Goal: Task Accomplishment & Management: Manage account settings

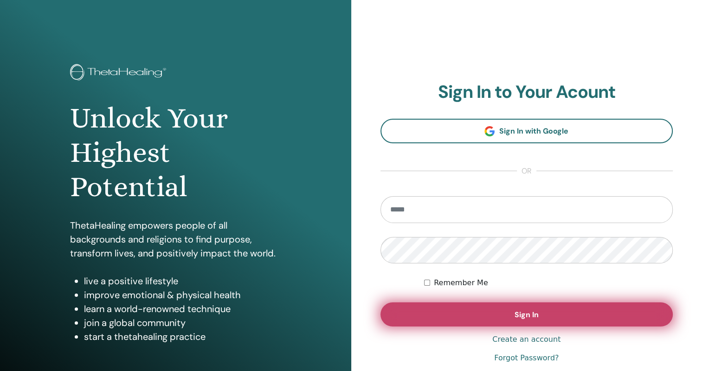
type input "**********"
click at [535, 321] on button "Sign In" at bounding box center [527, 315] width 293 height 24
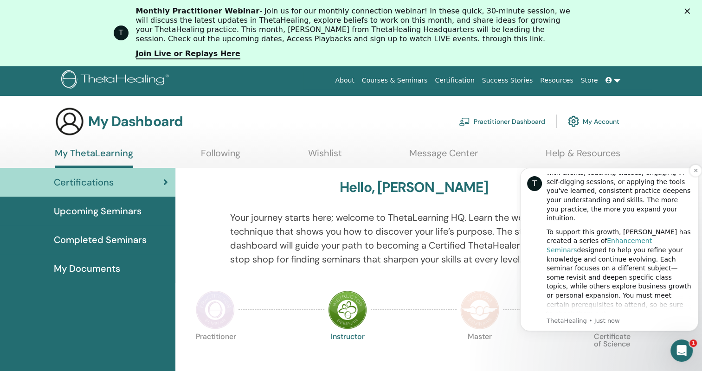
scroll to position [93, 0]
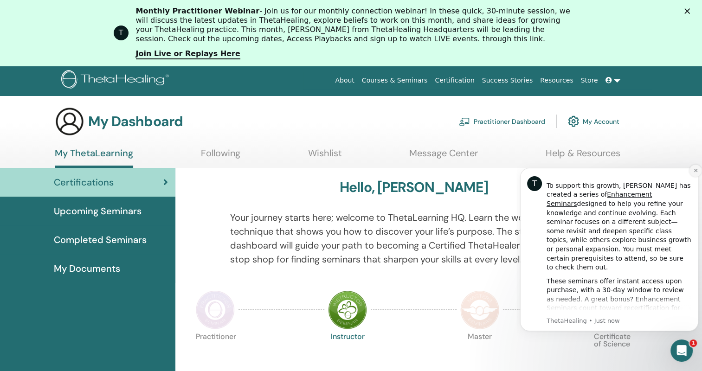
click at [696, 168] on icon "Dismiss notification" at bounding box center [695, 170] width 5 height 5
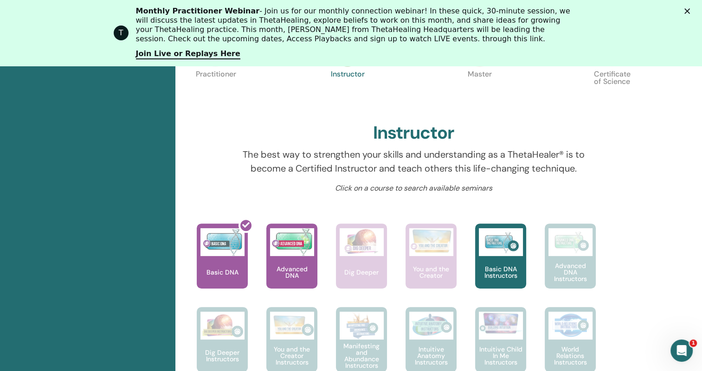
scroll to position [303, 0]
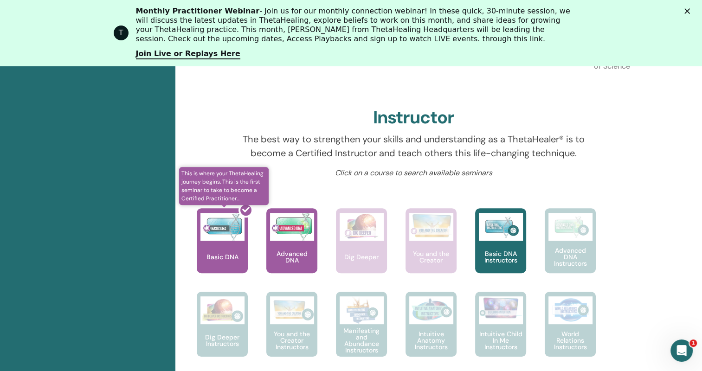
click at [221, 234] on div at bounding box center [227, 245] width 51 height 84
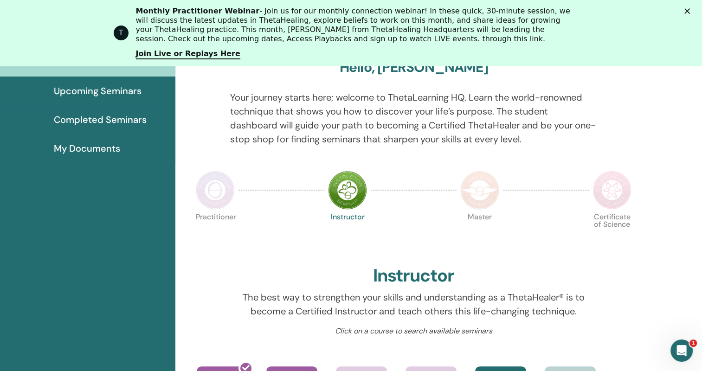
scroll to position [98, 0]
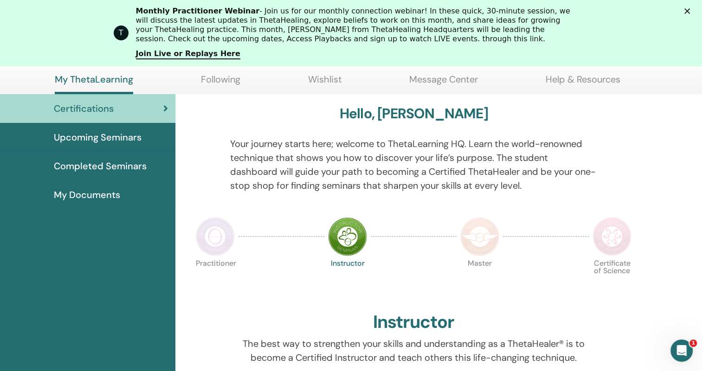
click at [103, 196] on span "My Documents" at bounding box center [87, 195] width 66 height 14
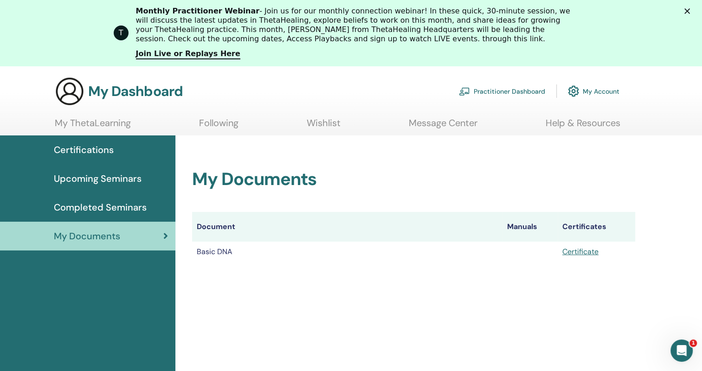
scroll to position [46, 0]
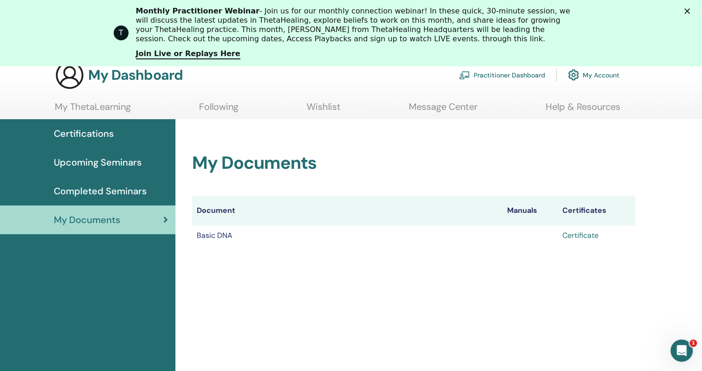
click at [596, 237] on link "Certificate" at bounding box center [581, 236] width 36 height 10
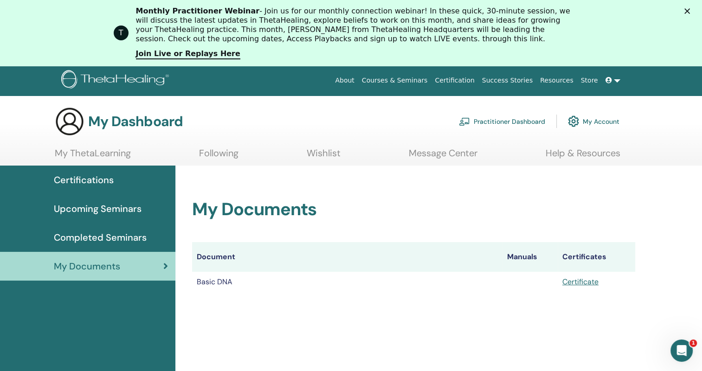
click at [67, 176] on span "Certifications" at bounding box center [84, 180] width 60 height 14
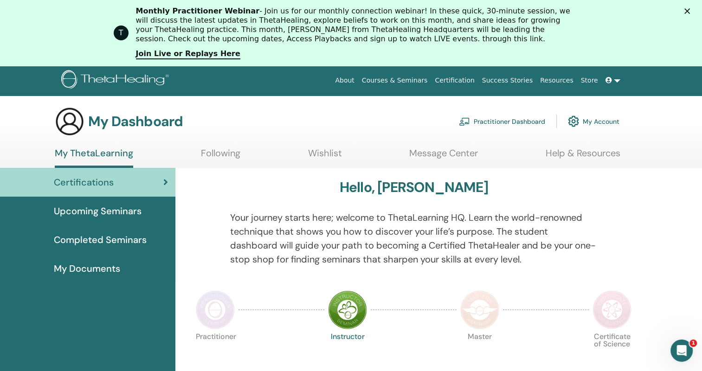
click at [432, 81] on link "Courses & Seminars" at bounding box center [394, 80] width 73 height 17
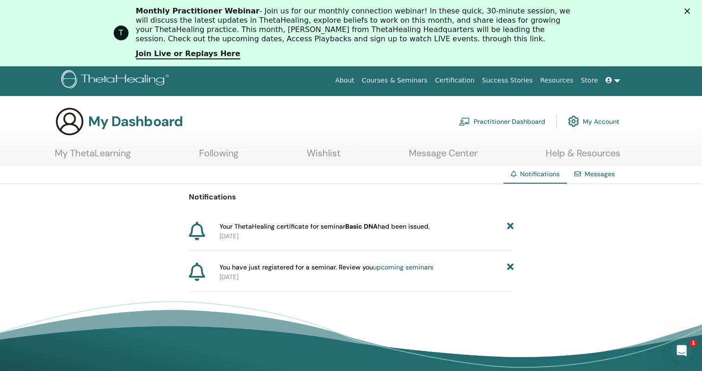
click at [614, 84] on link at bounding box center [613, 80] width 22 height 17
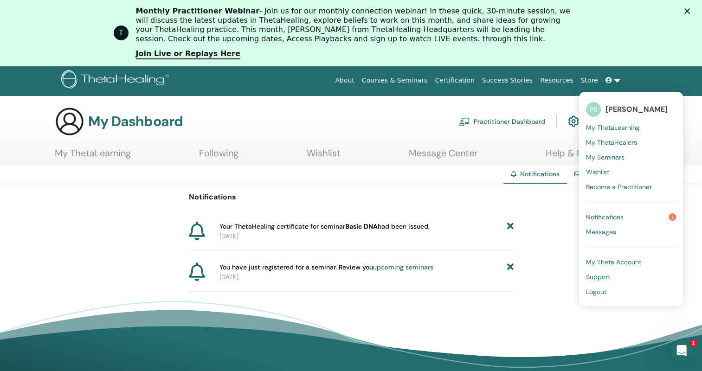
click at [606, 292] on span "Logout" at bounding box center [596, 292] width 20 height 8
